Goal: Book appointment/travel/reservation

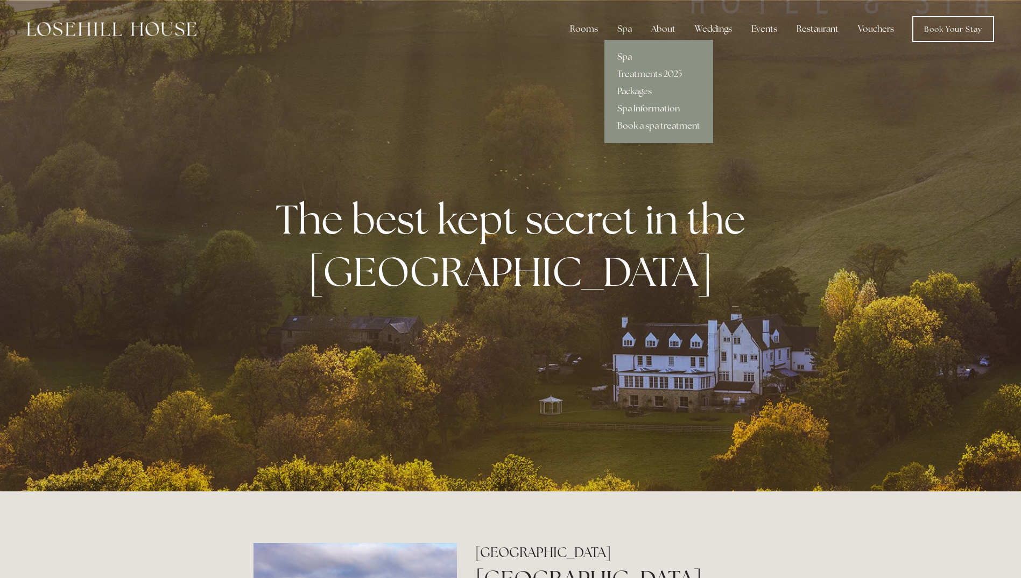
click at [627, 54] on link "Spa" at bounding box center [658, 56] width 109 height 17
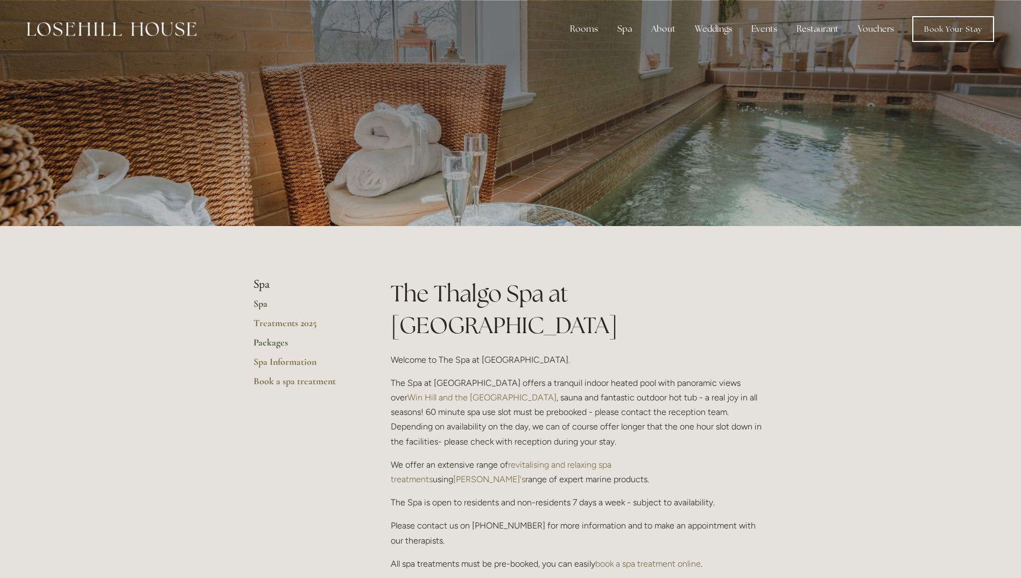
click at [270, 345] on link "Packages" at bounding box center [304, 345] width 103 height 19
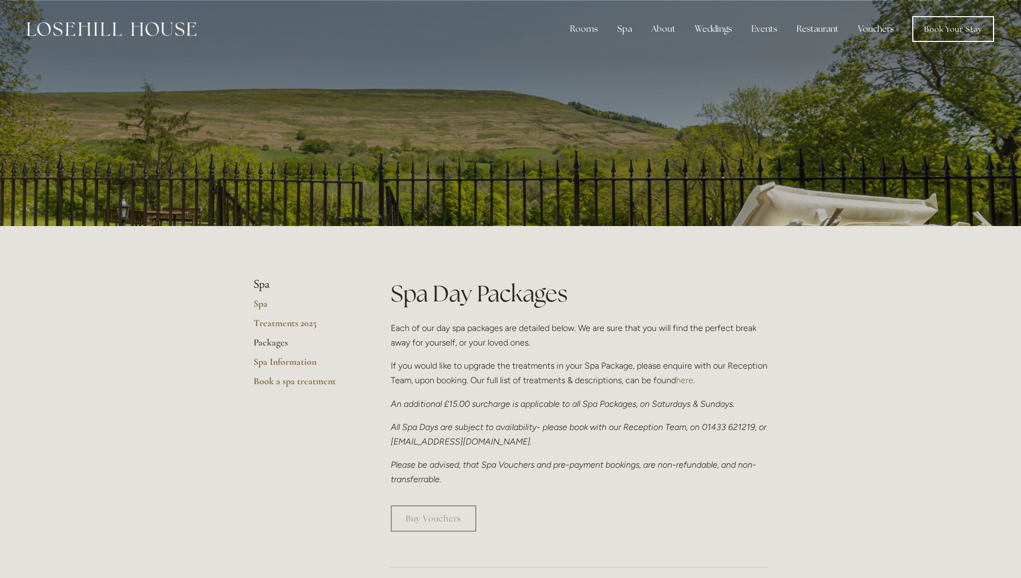
click at [272, 342] on link "Packages" at bounding box center [304, 345] width 103 height 19
click at [262, 302] on link "Spa" at bounding box center [304, 307] width 103 height 19
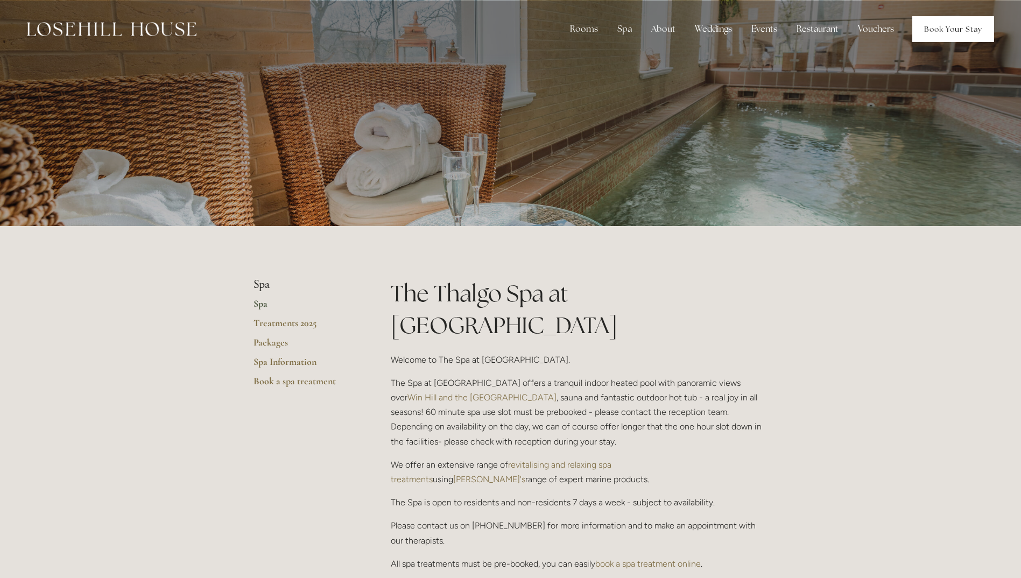
click at [973, 29] on link "Book Your Stay" at bounding box center [953, 29] width 82 height 26
